Goal: Book appointment/travel/reservation

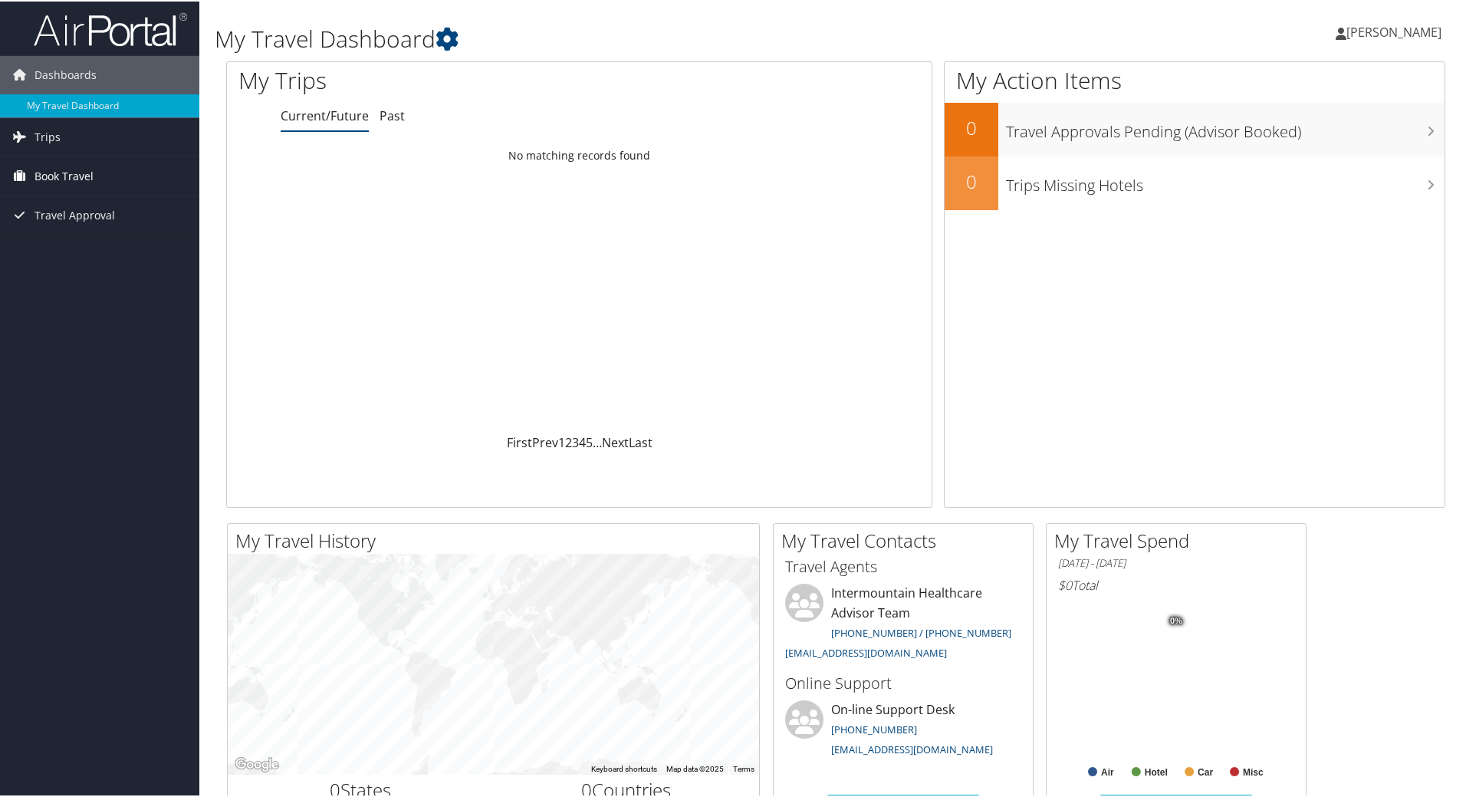
click at [67, 189] on span "Book Travel" at bounding box center [63, 175] width 59 height 38
click at [100, 246] on link "Book/Manage Online Trips" at bounding box center [99, 251] width 199 height 23
